Goal: Find specific page/section: Find specific page/section

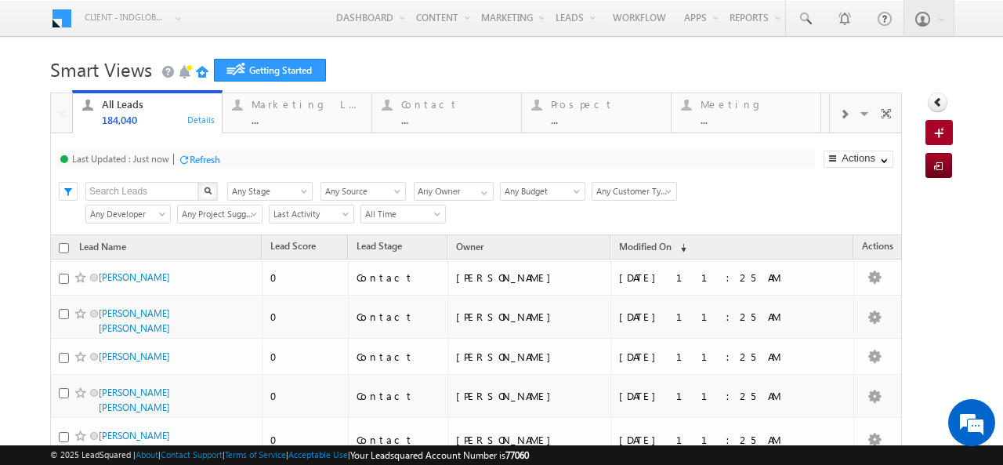
click at [621, 67] on h1 "Smart Views Getting Started" at bounding box center [501, 68] width 903 height 31
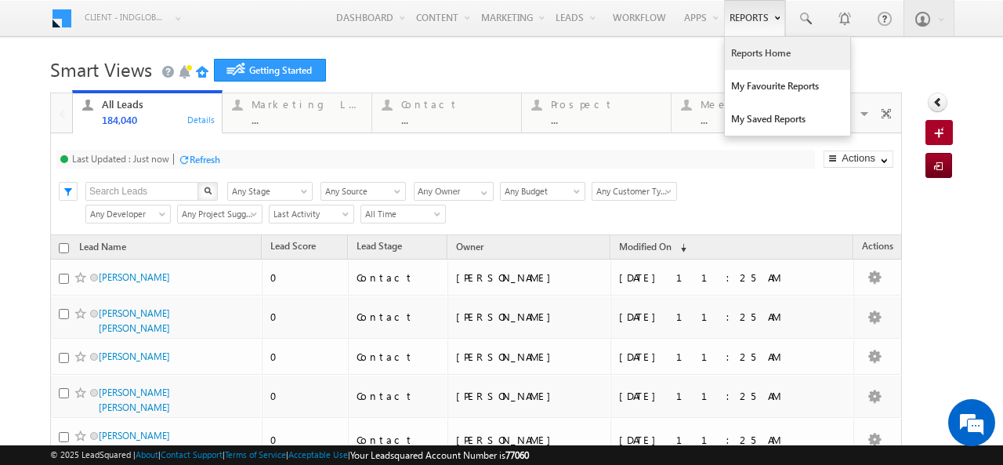
click at [739, 48] on link "Reports Home" at bounding box center [787, 53] width 125 height 33
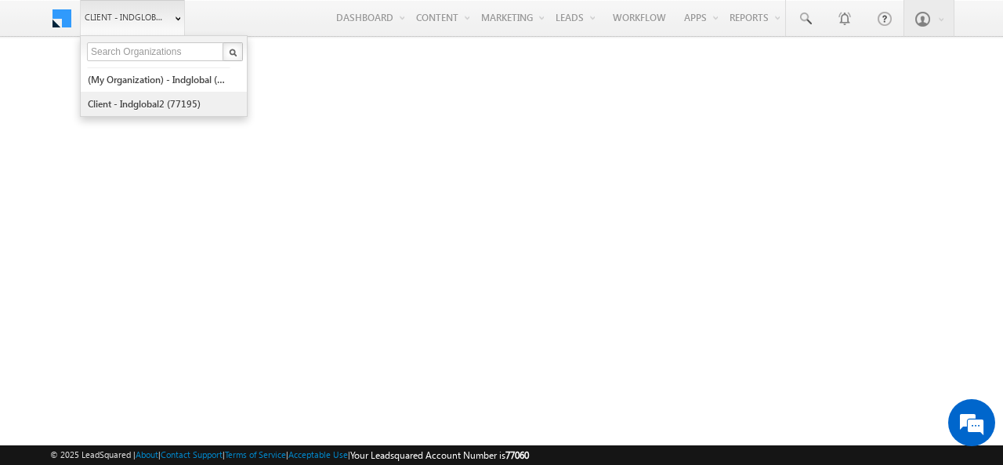
click at [120, 105] on link "Client - indglobal2 (77195)" at bounding box center [158, 104] width 143 height 24
